Goal: Contribute content

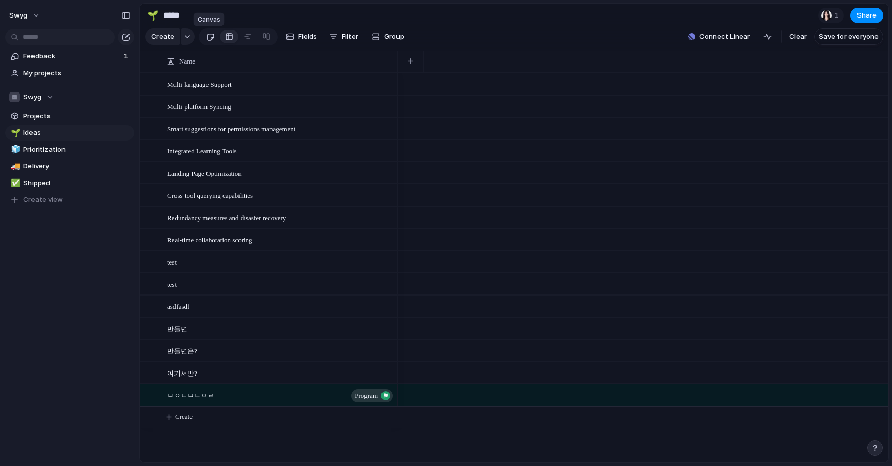
click at [210, 40] on div at bounding box center [210, 36] width 9 height 17
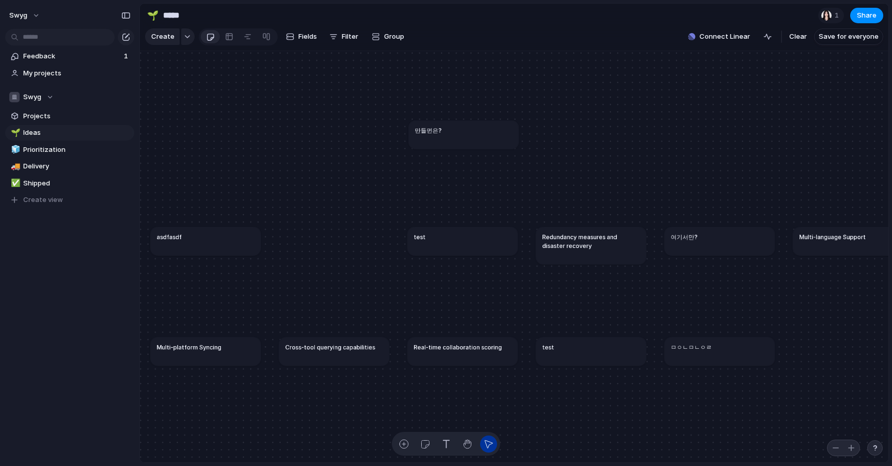
drag, startPoint x: 334, startPoint y: 239, endPoint x: 464, endPoint y: 132, distance: 167.6
click at [464, 132] on div "만들면은?" at bounding box center [464, 130] width 98 height 9
click at [477, 130] on div "만들면은?" at bounding box center [464, 130] width 98 height 9
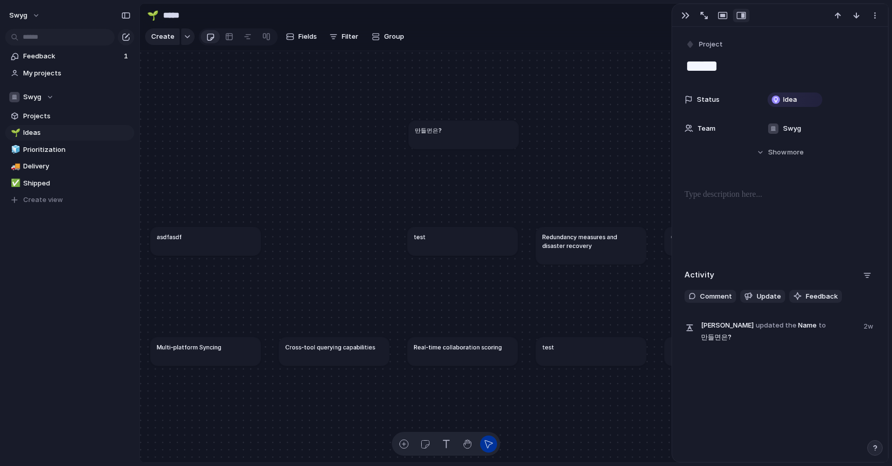
click at [458, 237] on div "test" at bounding box center [463, 236] width 98 height 9
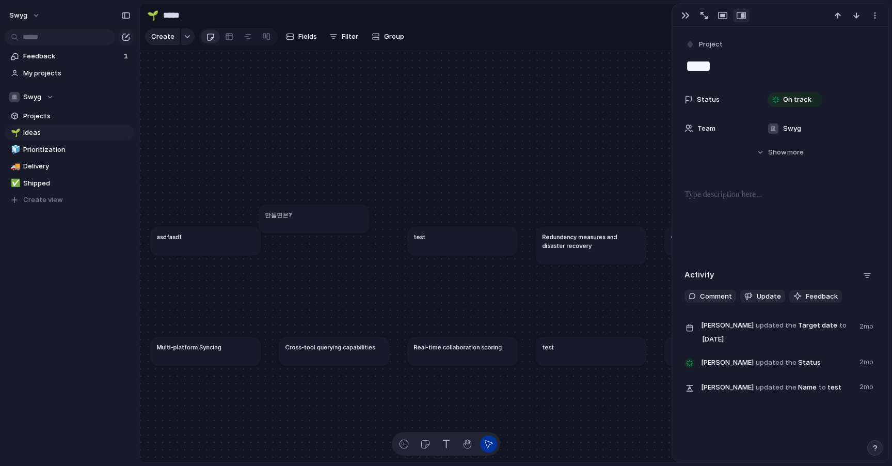
drag, startPoint x: 468, startPoint y: 137, endPoint x: 319, endPoint y: 221, distance: 171.8
click at [319, 221] on article "만들면은?" at bounding box center [314, 218] width 110 height 28
drag, startPoint x: 349, startPoint y: 225, endPoint x: 370, endPoint y: 251, distance: 33.8
click at [370, 251] on article "만들면은?" at bounding box center [335, 245] width 110 height 28
drag, startPoint x: 459, startPoint y: 243, endPoint x: 421, endPoint y: 109, distance: 139.7
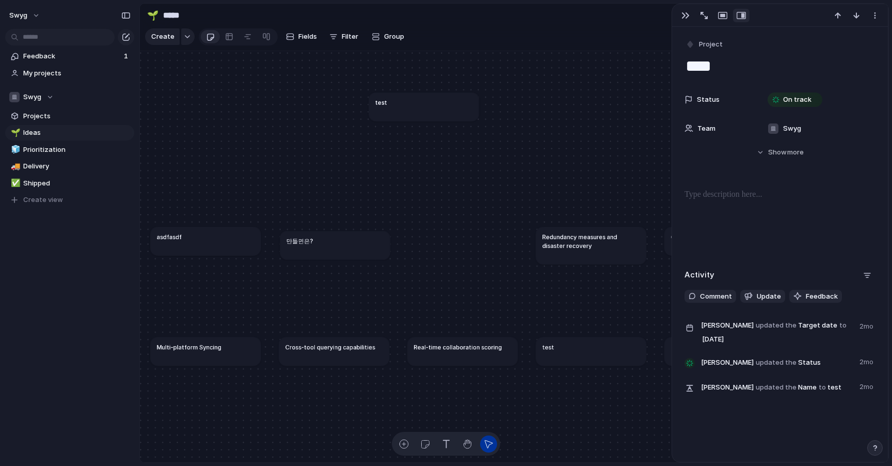
click at [421, 109] on article "test" at bounding box center [424, 106] width 110 height 28
drag, startPoint x: 362, startPoint y: 236, endPoint x: 540, endPoint y: 164, distance: 191.5
click at [540, 168] on div "만들면은?" at bounding box center [505, 172] width 98 height 9
drag, startPoint x: 438, startPoint y: 107, endPoint x: 351, endPoint y: 237, distance: 156.4
click at [351, 237] on article "test" at bounding box center [337, 237] width 110 height 28
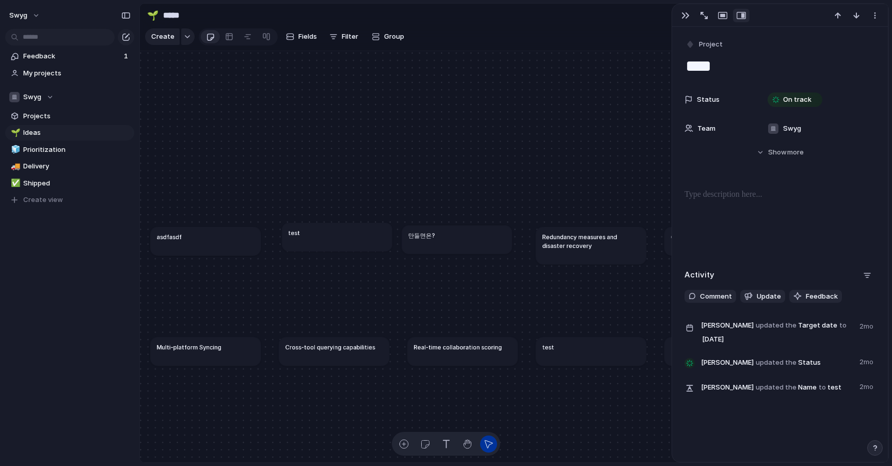
drag, startPoint x: 542, startPoint y: 169, endPoint x: 486, endPoint y: 236, distance: 86.9
click at [486, 236] on div "만들면은?" at bounding box center [457, 235] width 98 height 9
drag, startPoint x: 591, startPoint y: 245, endPoint x: 437, endPoint y: 150, distance: 181.3
click at [437, 150] on h1 "Redundancy measures and disaster recovery" at bounding box center [437, 146] width 98 height 18
drag, startPoint x: 478, startPoint y: 246, endPoint x: 621, endPoint y: 186, distance: 154.6
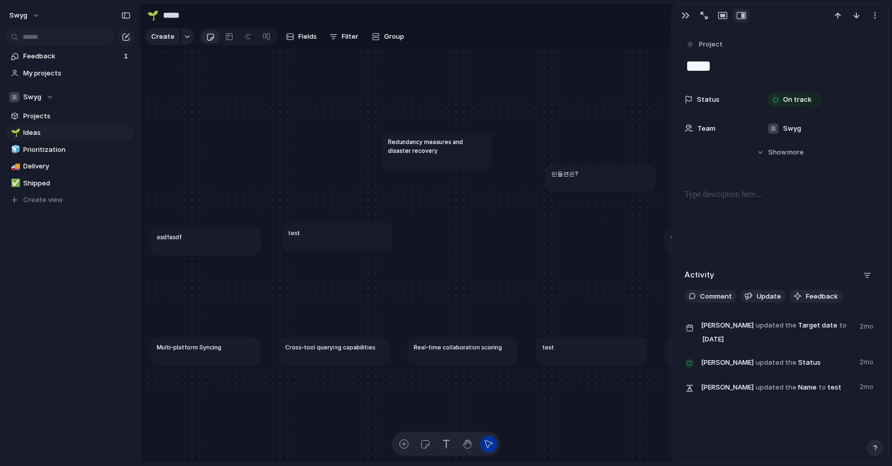
click at [621, 186] on article "만들면은?" at bounding box center [600, 178] width 110 height 28
drag, startPoint x: 471, startPoint y: 157, endPoint x: 499, endPoint y: 229, distance: 77.2
click at [499, 229] on article "Redundancy measures and disaster recovery" at bounding box center [465, 222] width 110 height 38
click at [491, 221] on h1 "Redundancy measures and disaster recovery" at bounding box center [465, 218] width 98 height 18
type textarea "**********"
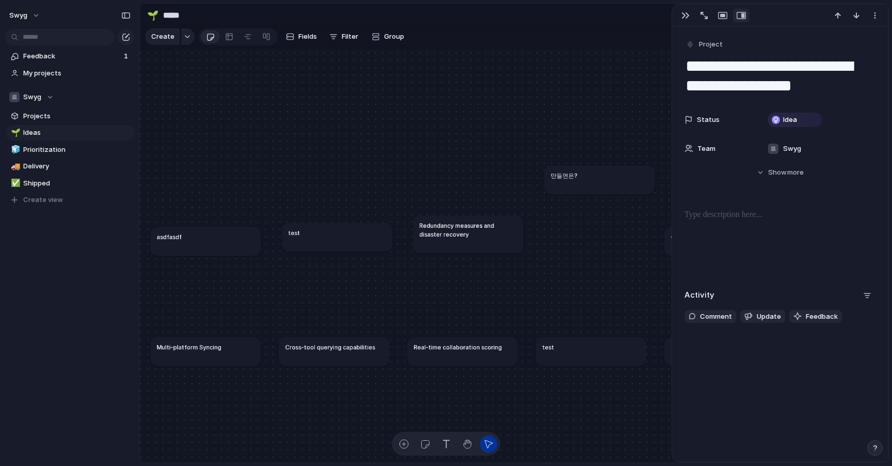
drag, startPoint x: 519, startPoint y: 239, endPoint x: 522, endPoint y: 250, distance: 12.3
click at [522, 250] on div "Redundancy measures and disaster recovery" at bounding box center [468, 234] width 110 height 38
